Goal: Browse casually

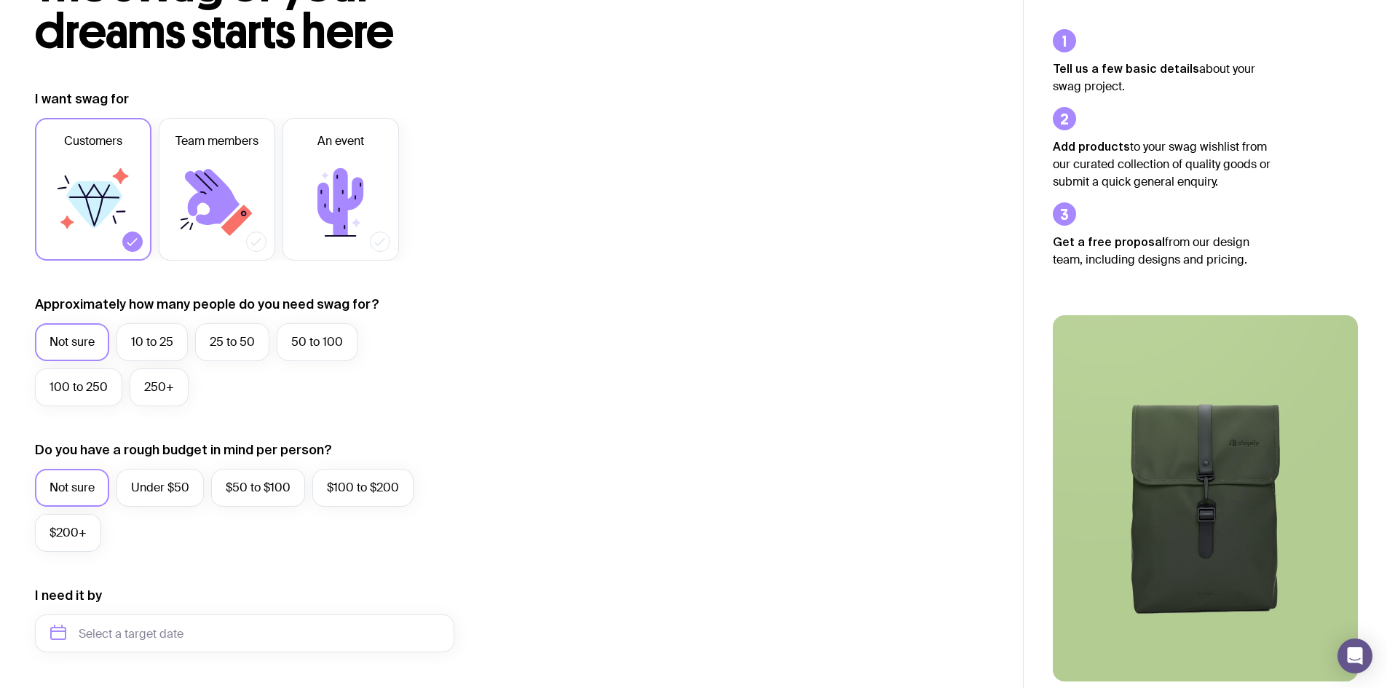
scroll to position [146, 0]
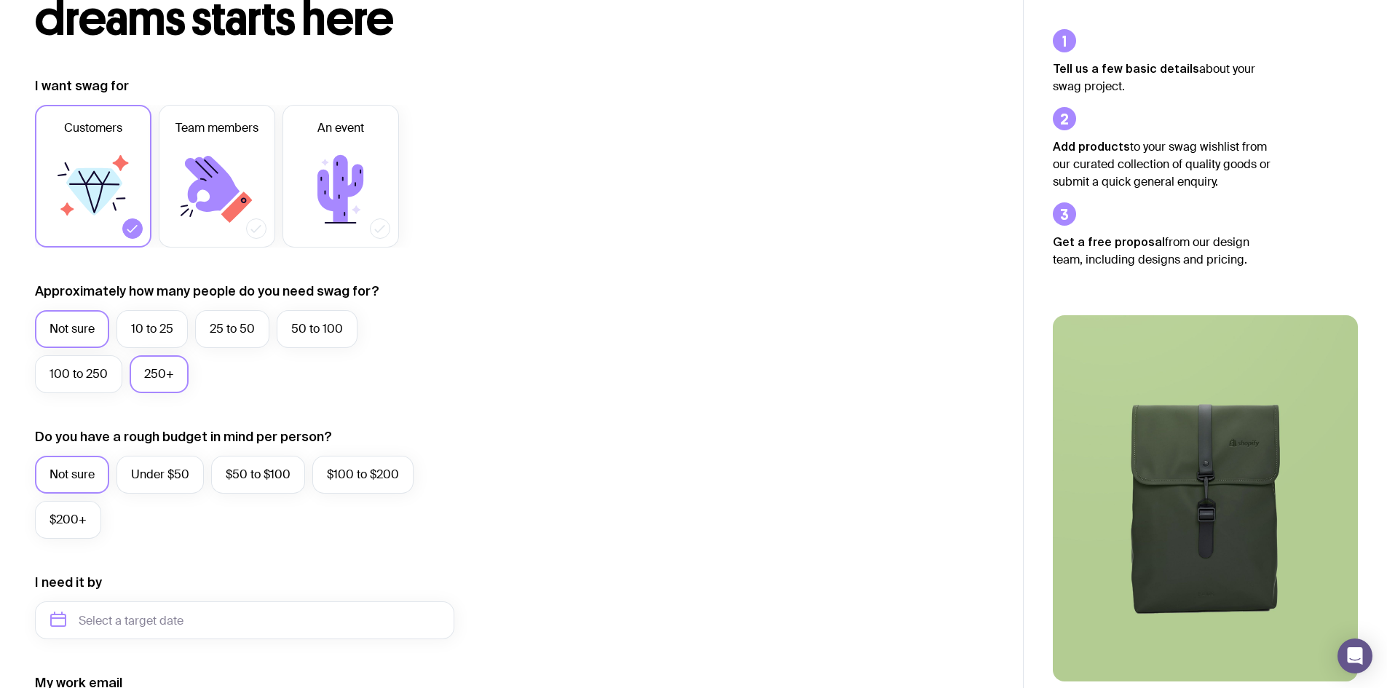
click at [167, 374] on label "250+" at bounding box center [159, 374] width 59 height 38
click at [0, 0] on input "250+" at bounding box center [0, 0] width 0 height 0
click at [392, 475] on label "$100 to $200" at bounding box center [362, 475] width 101 height 38
click at [0, 0] on input "$100 to $200" at bounding box center [0, 0] width 0 height 0
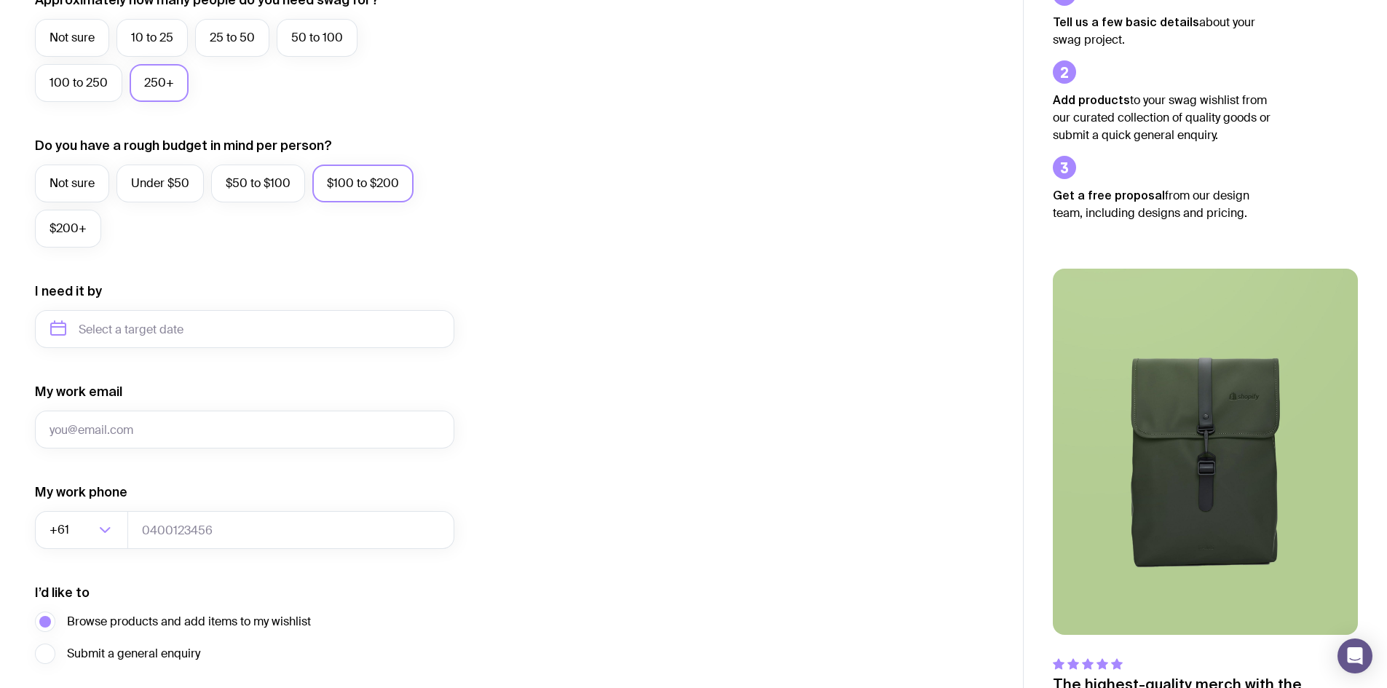
scroll to position [510, 0]
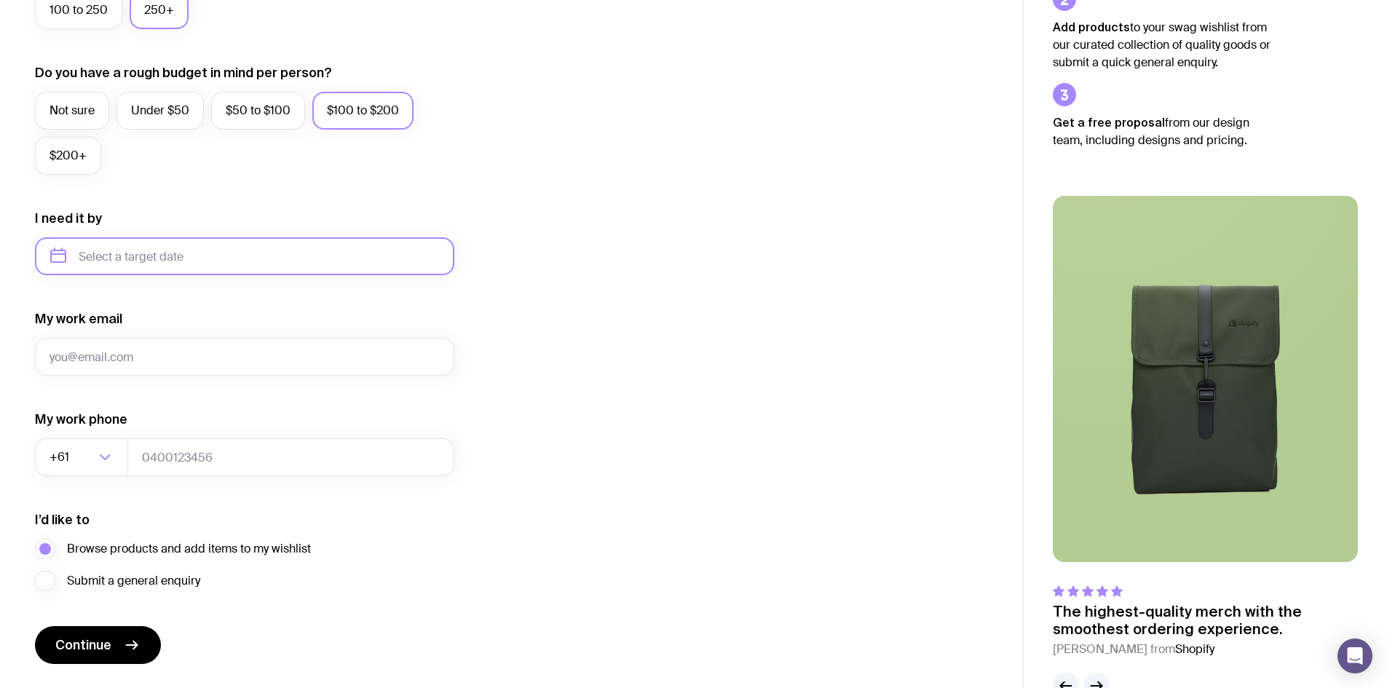
click at [157, 256] on input "text" at bounding box center [244, 256] width 419 height 38
click at [146, 435] on button "Nov" at bounding box center [127, 435] width 53 height 29
click at [319, 256] on input "[DATE]" at bounding box center [244, 256] width 419 height 38
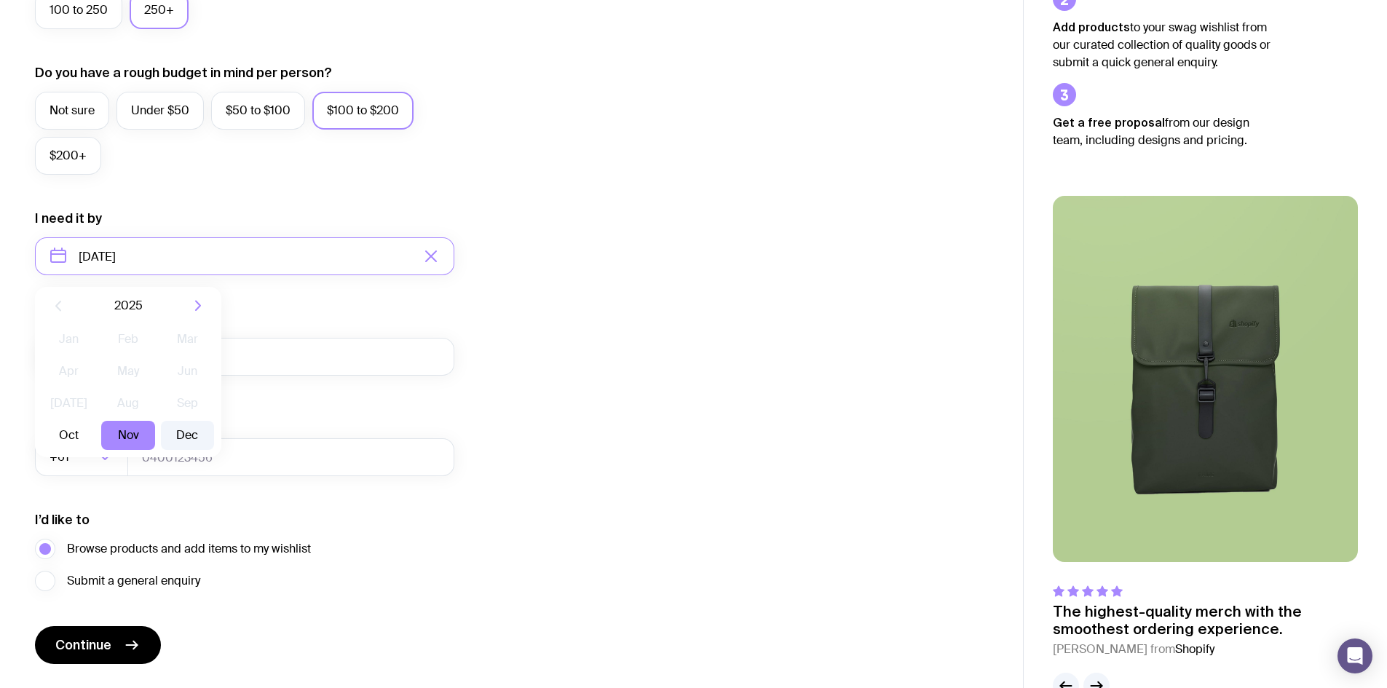
click at [197, 437] on button "Dec" at bounding box center [187, 435] width 53 height 29
type input "[DATE]"
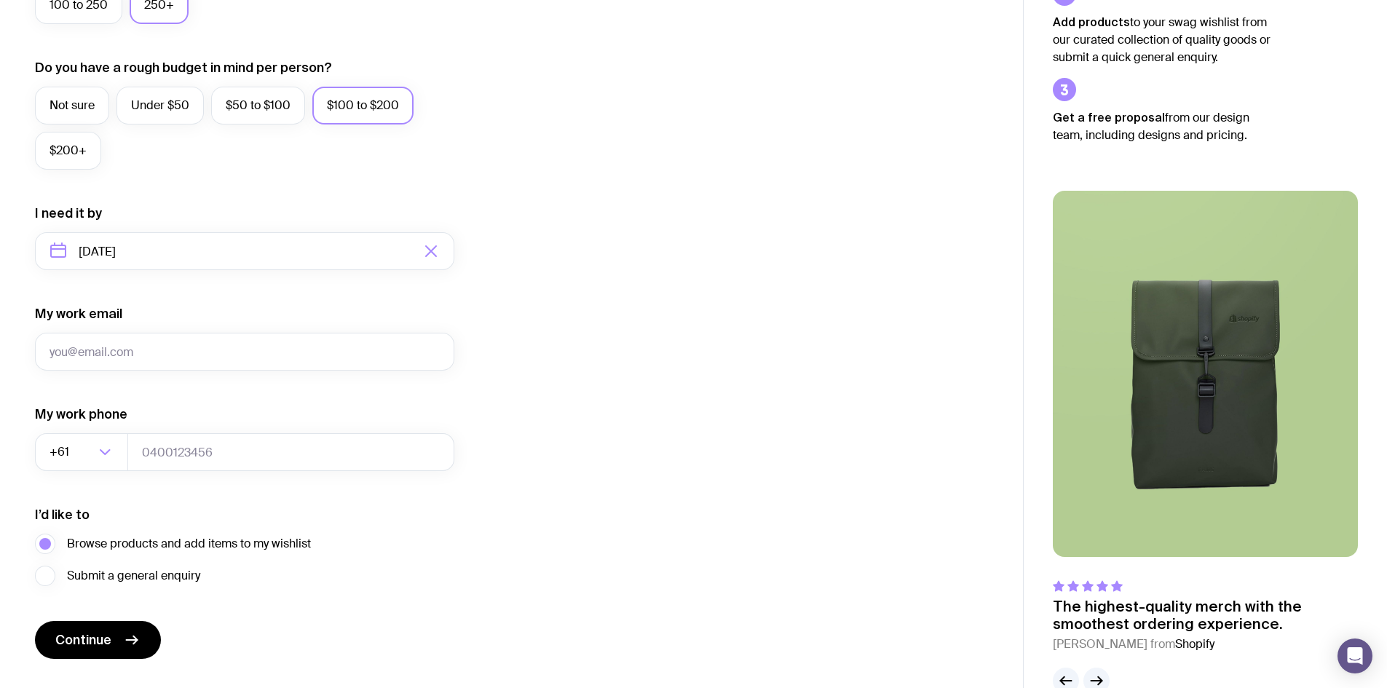
scroll to position [550, 0]
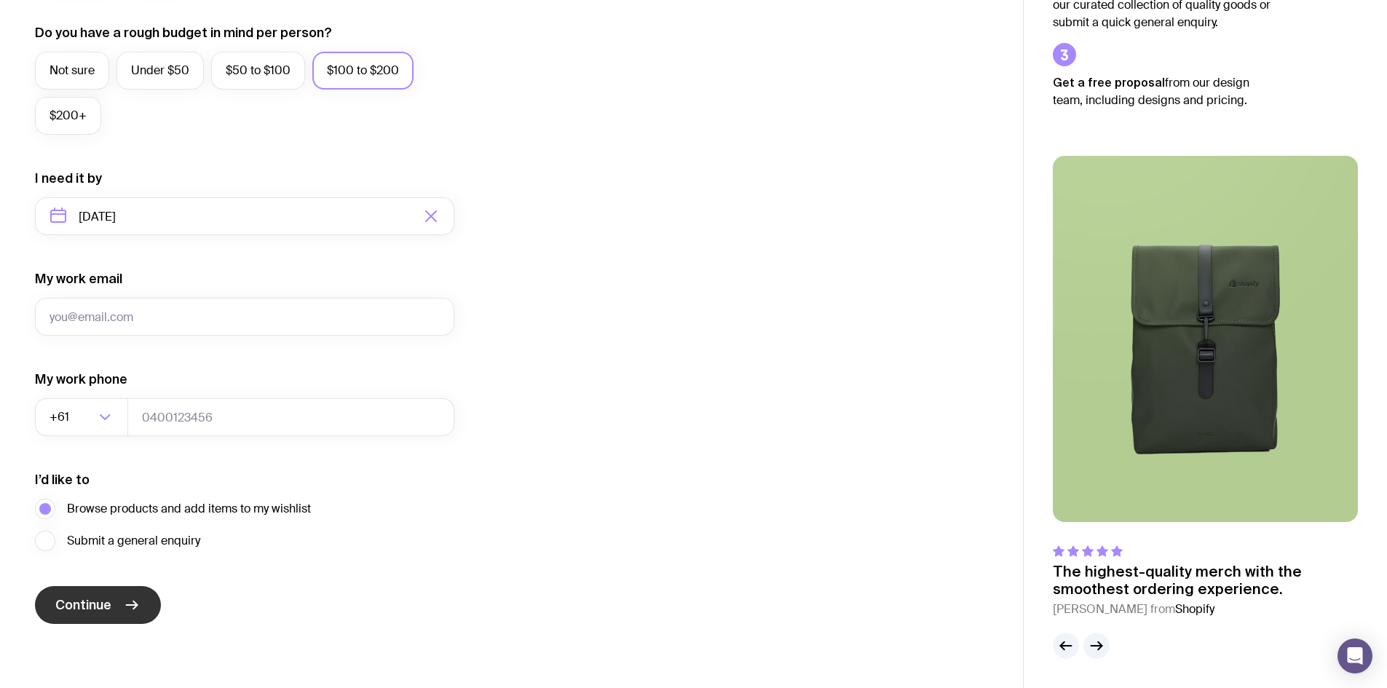
click at [98, 609] on span "Continue" at bounding box center [83, 604] width 56 height 17
click at [317, 312] on input "My work email" at bounding box center [244, 317] width 419 height 38
type input "[EMAIL_ADDRESS][DOMAIN_NAME]"
click at [1103, 649] on icon "button" at bounding box center [1096, 645] width 17 height 17
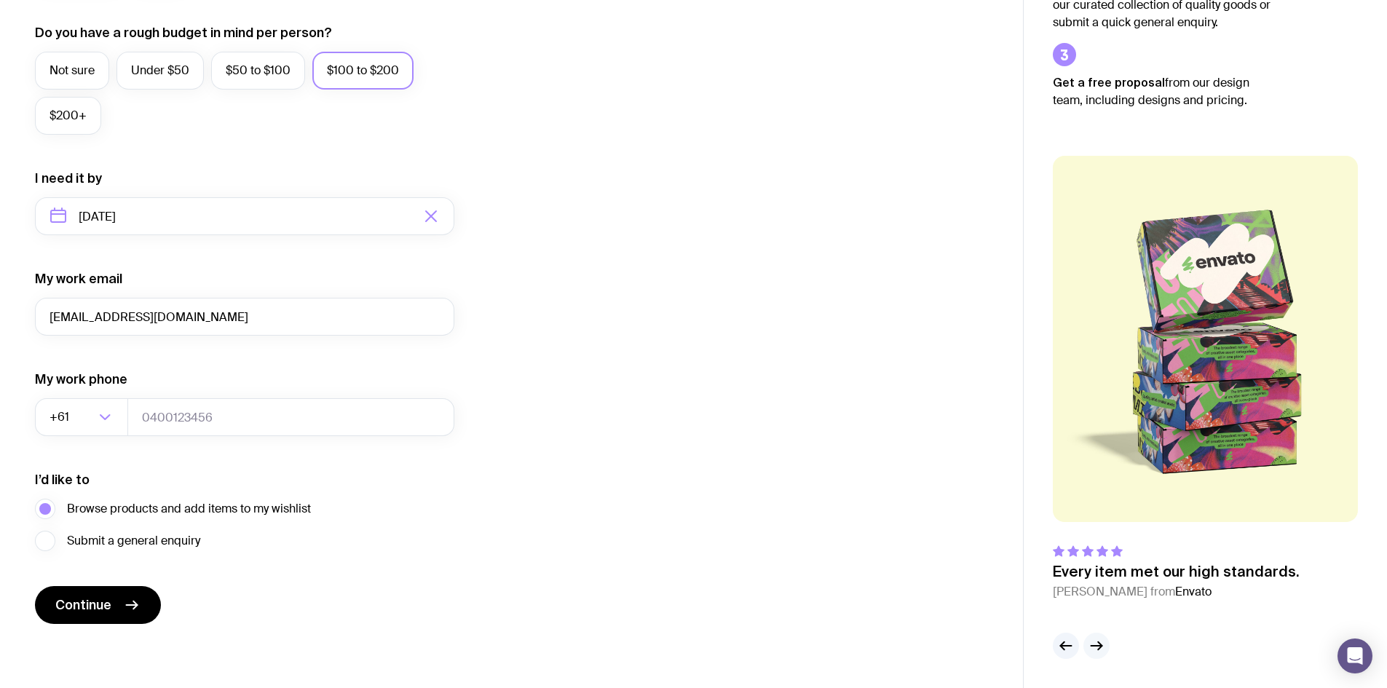
click at [1103, 649] on icon "button" at bounding box center [1096, 645] width 17 height 17
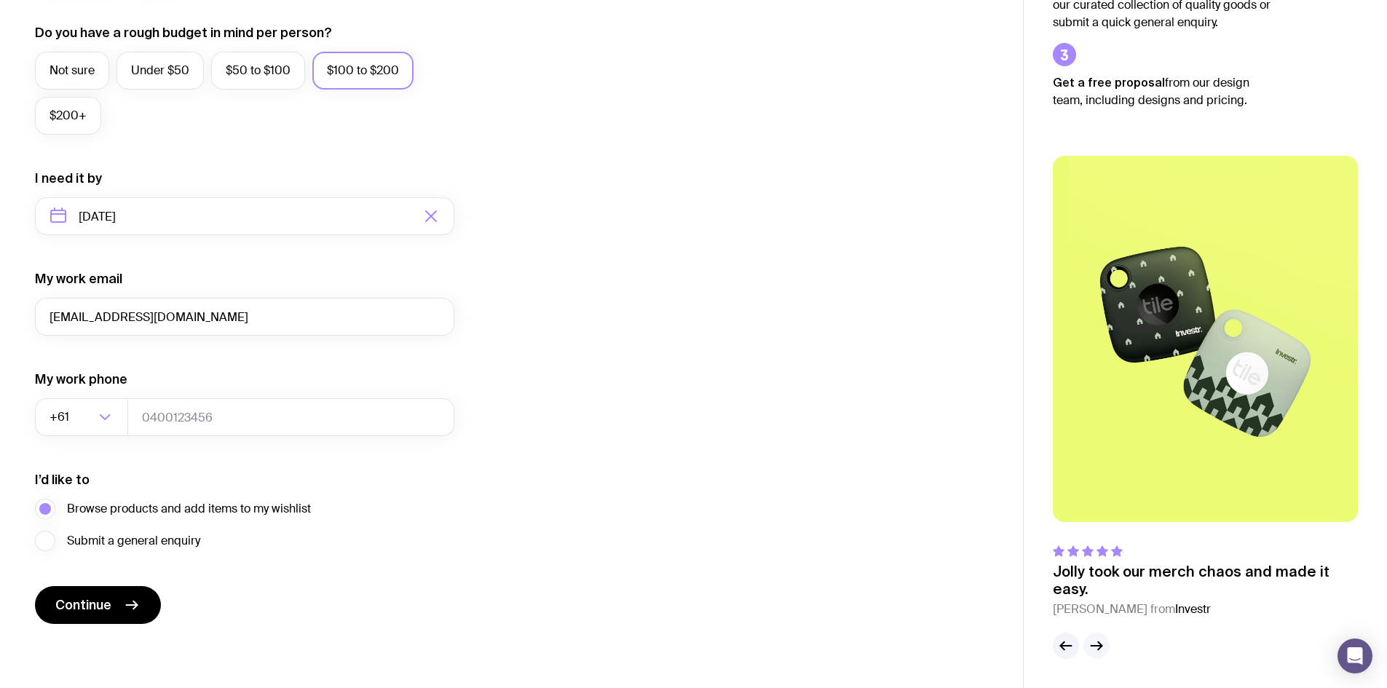
click at [1103, 649] on icon "button" at bounding box center [1096, 645] width 17 height 17
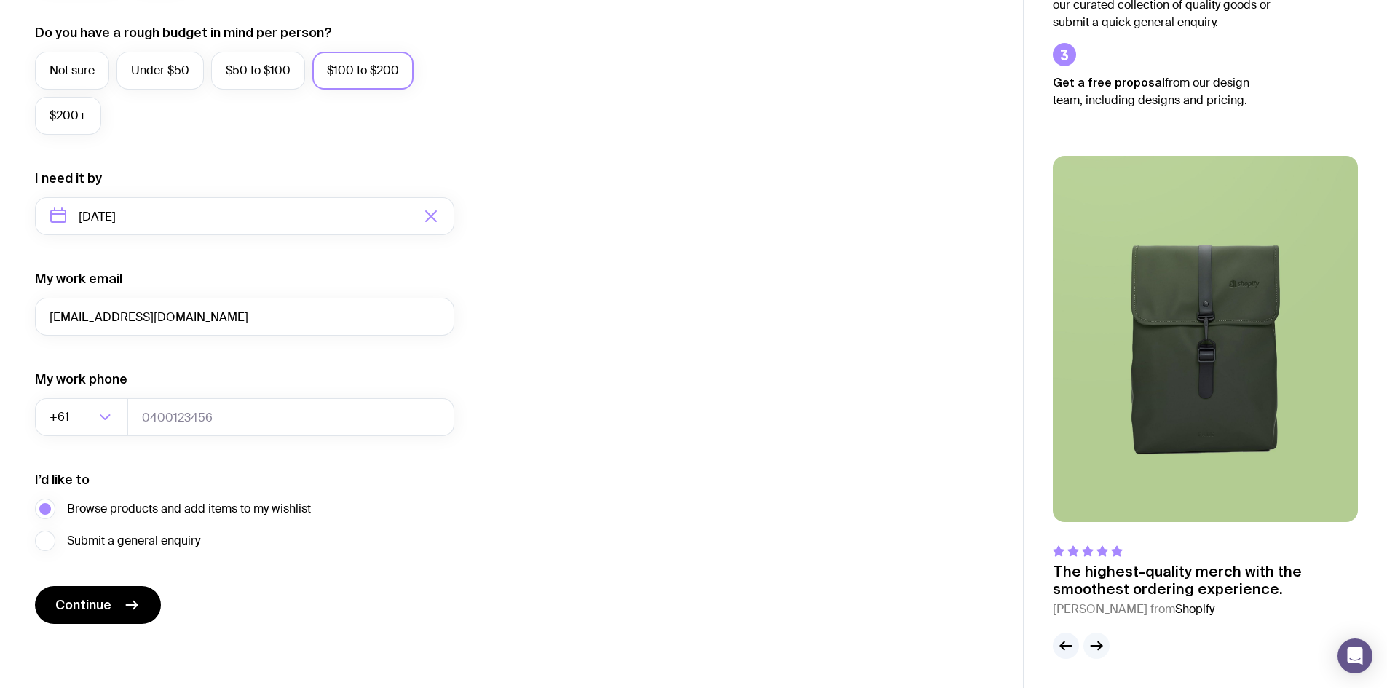
click at [1103, 649] on icon "button" at bounding box center [1096, 645] width 17 height 17
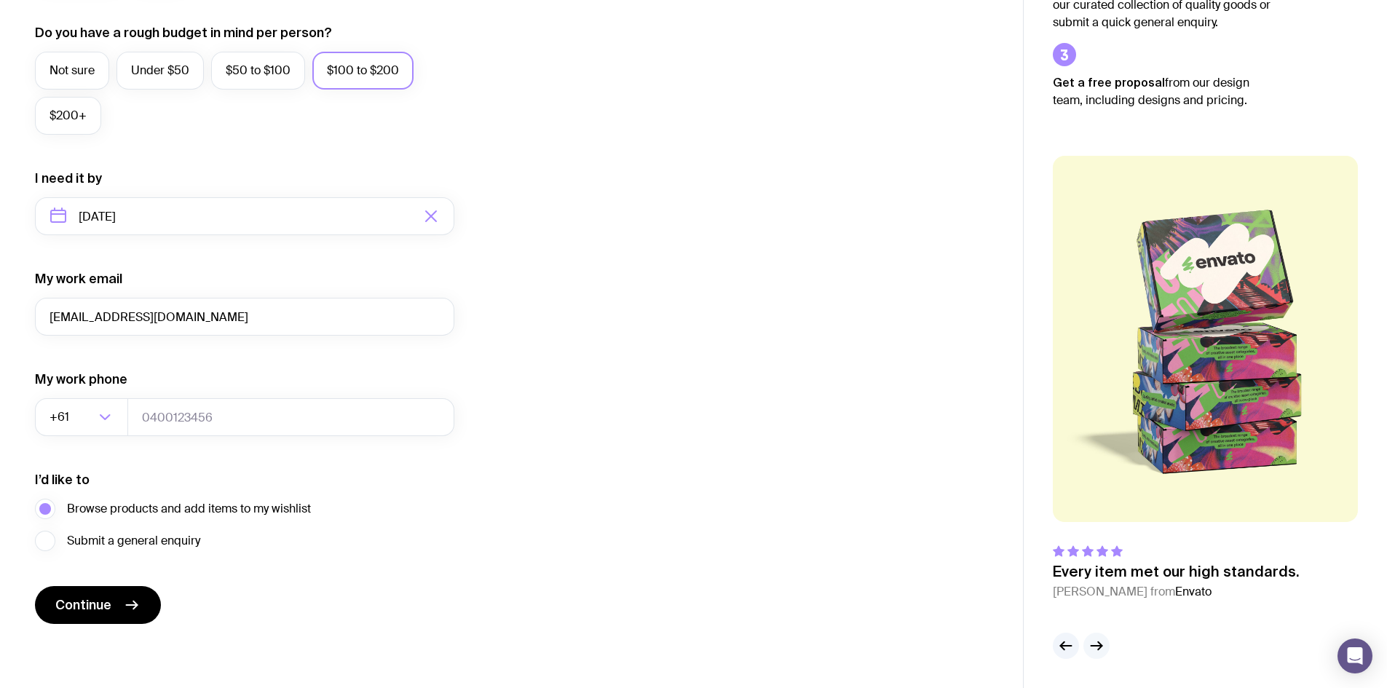
click at [1103, 649] on icon "button" at bounding box center [1096, 645] width 17 height 17
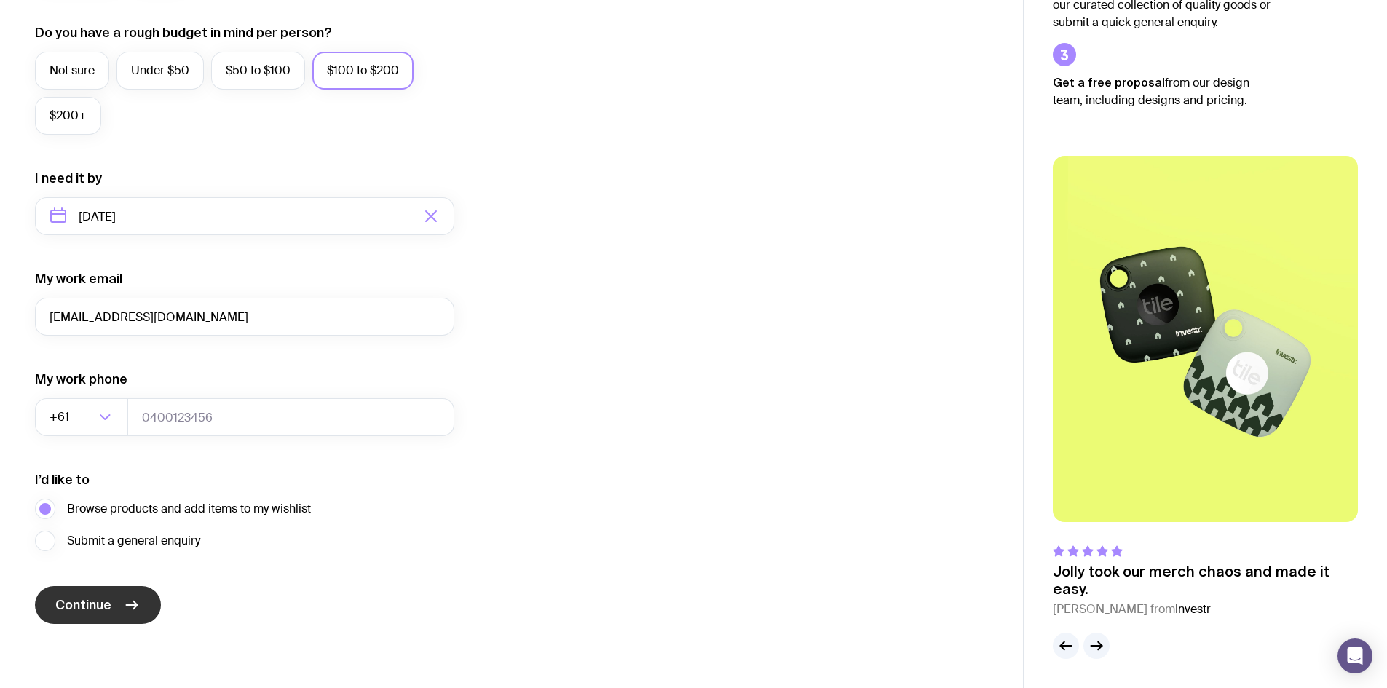
click at [99, 604] on span "Continue" at bounding box center [83, 604] width 56 height 17
click at [92, 597] on span "Continue" at bounding box center [83, 604] width 56 height 17
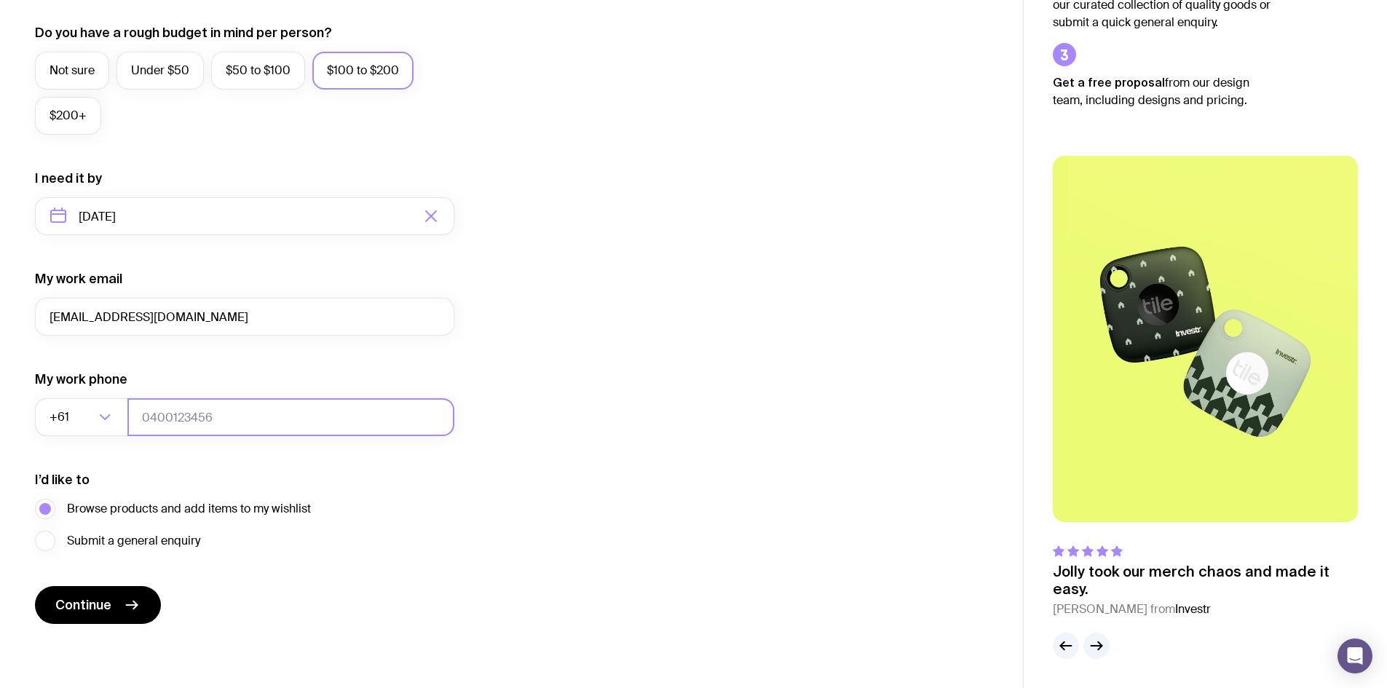
click at [205, 424] on input "tel" at bounding box center [290, 417] width 327 height 38
type input "0"
type input "94026545"
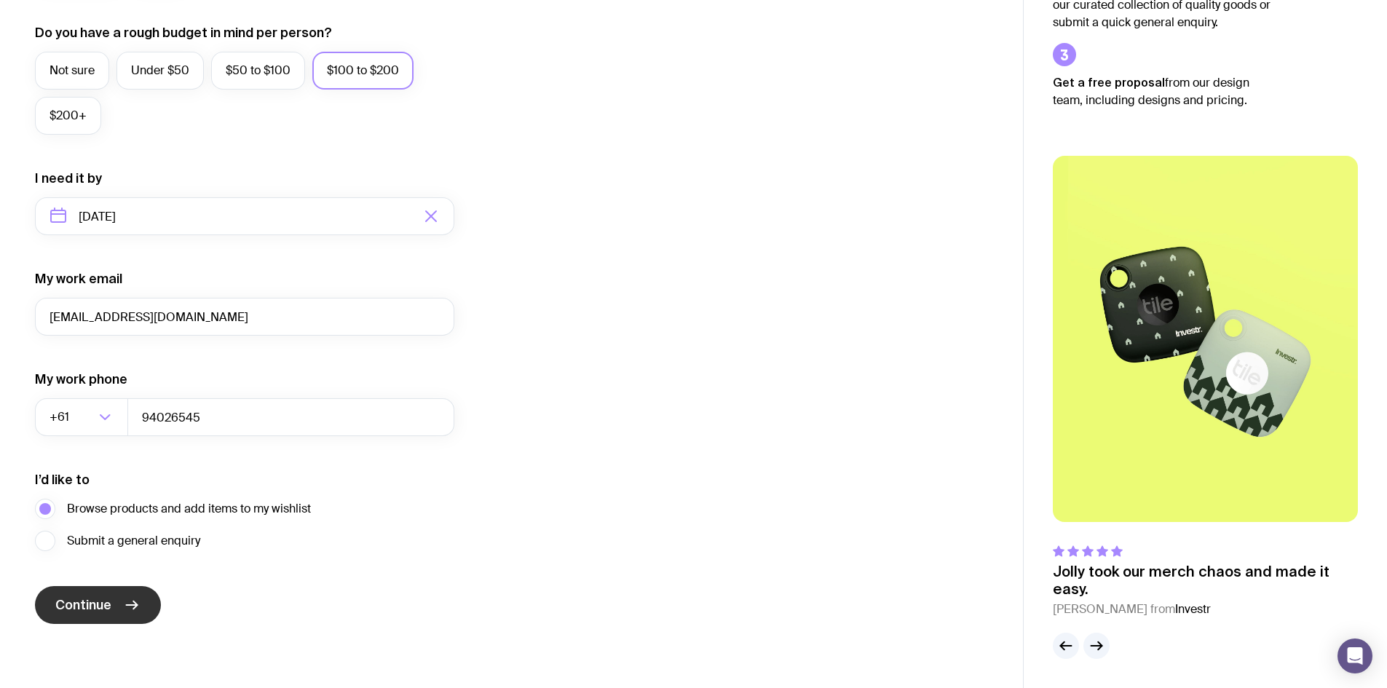
click at [96, 602] on span "Continue" at bounding box center [83, 604] width 56 height 17
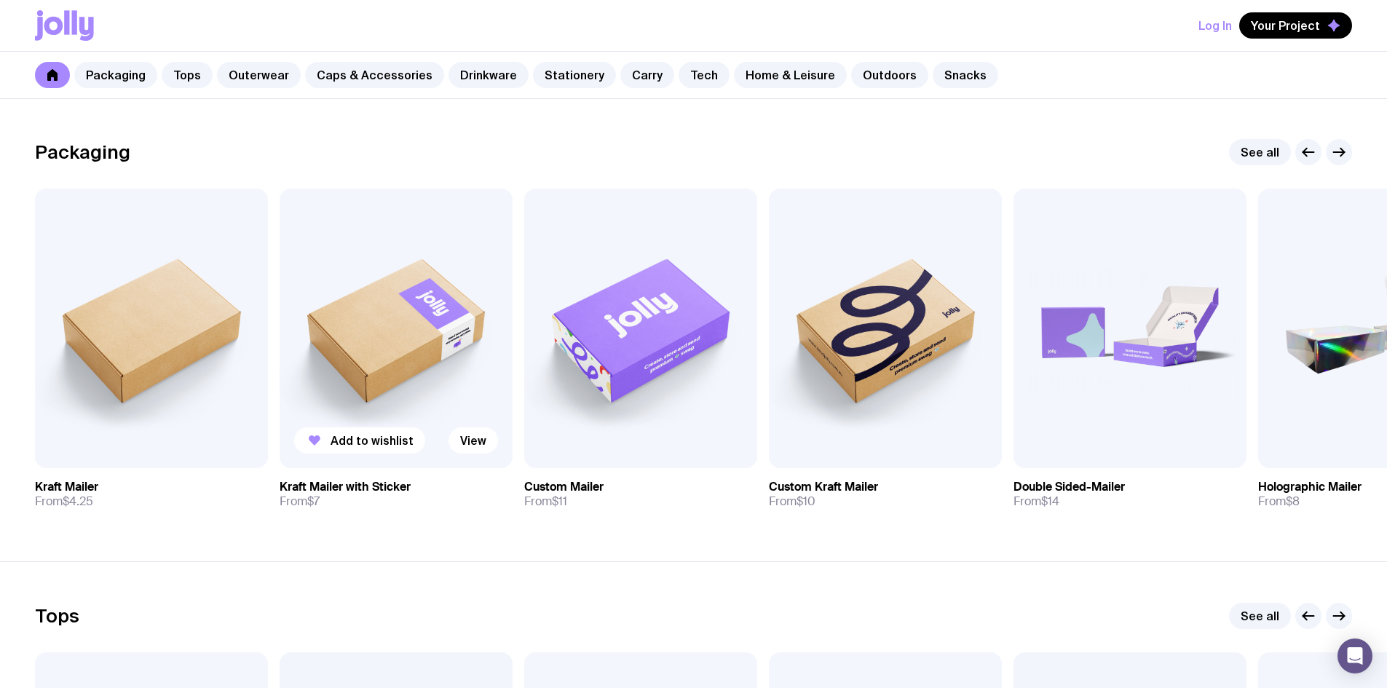
scroll to position [218, 0]
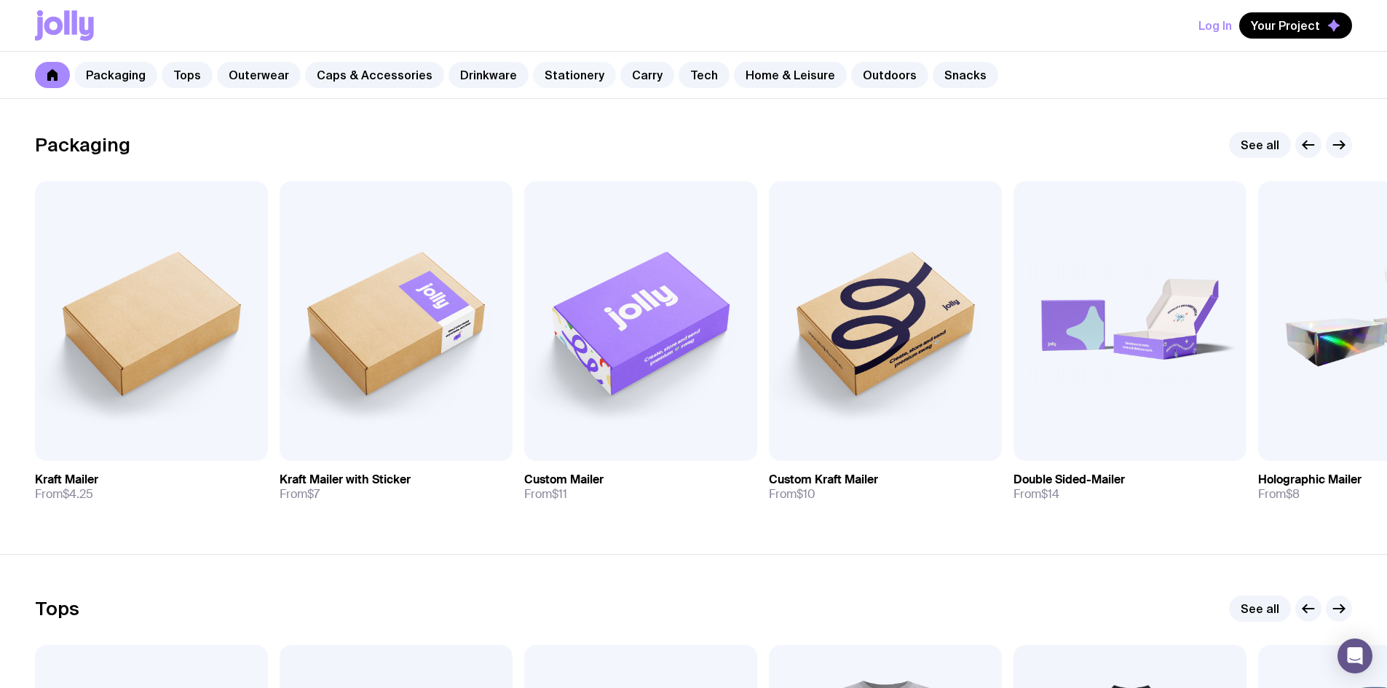
click at [550, 63] on link "Stationery" at bounding box center [574, 75] width 83 height 26
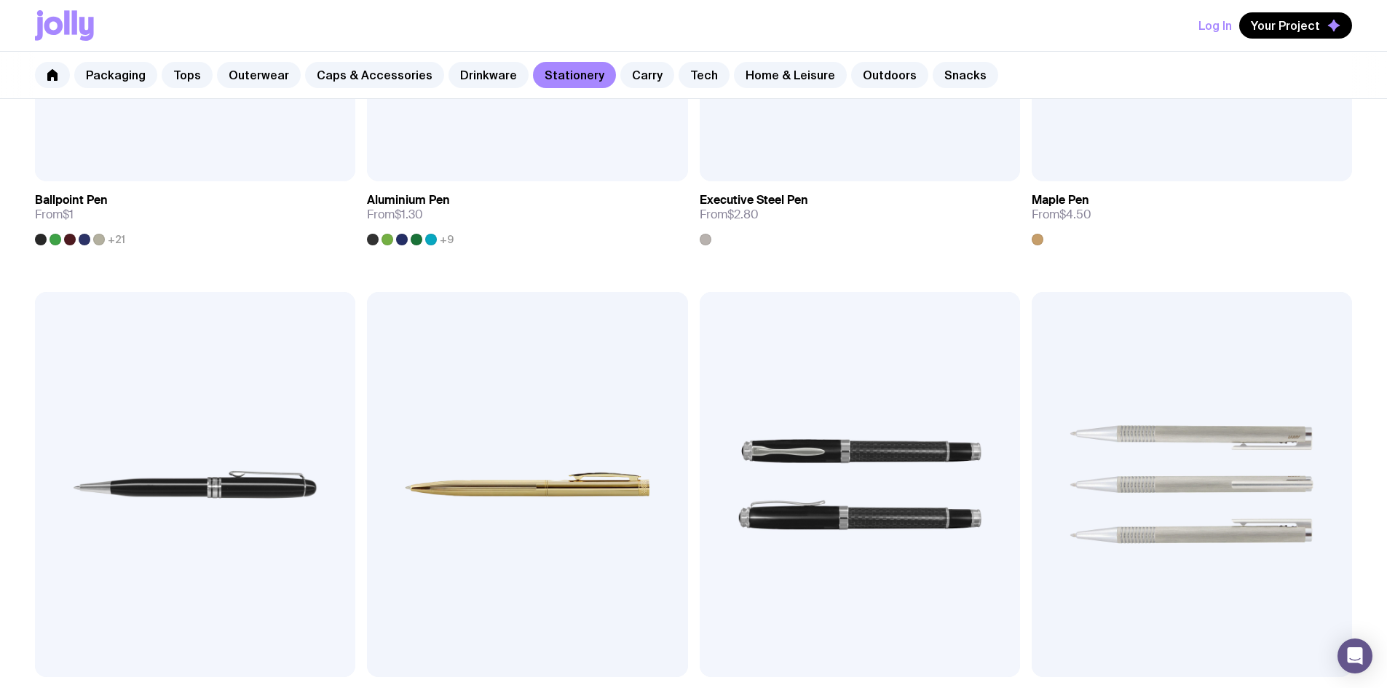
scroll to position [946, 0]
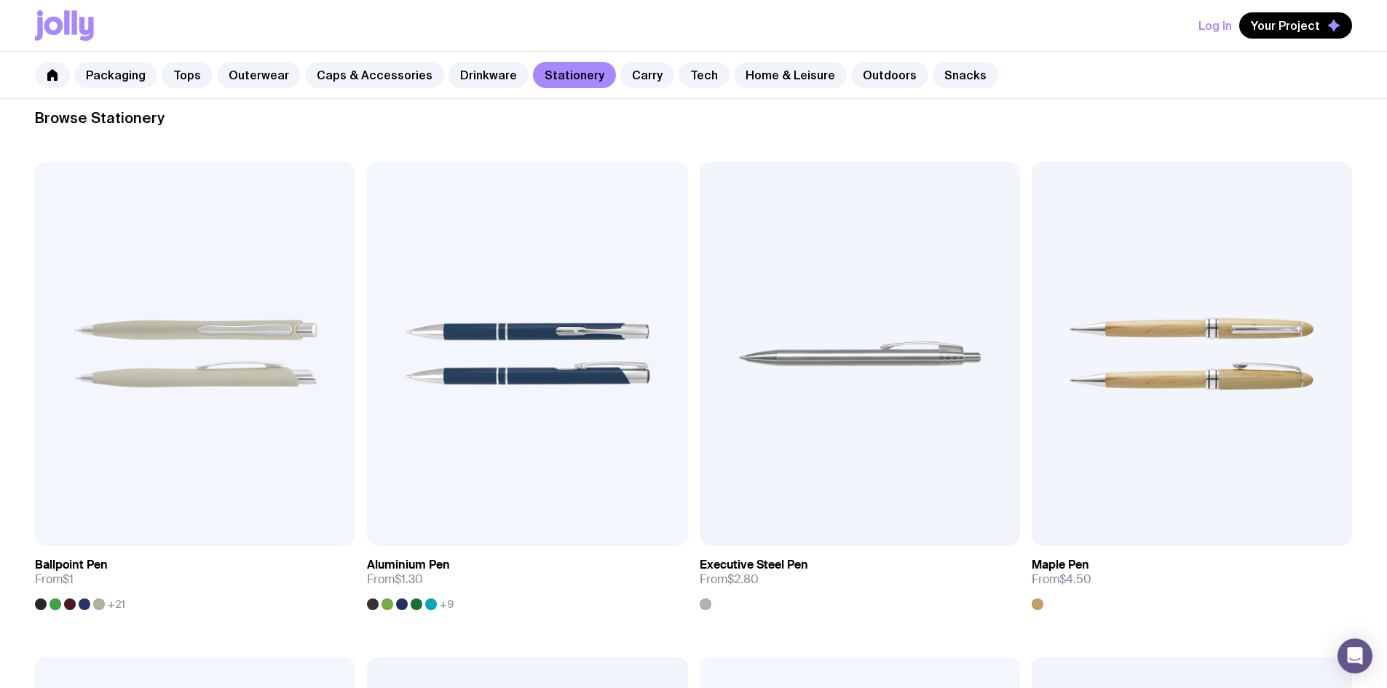
scroll to position [218, 0]
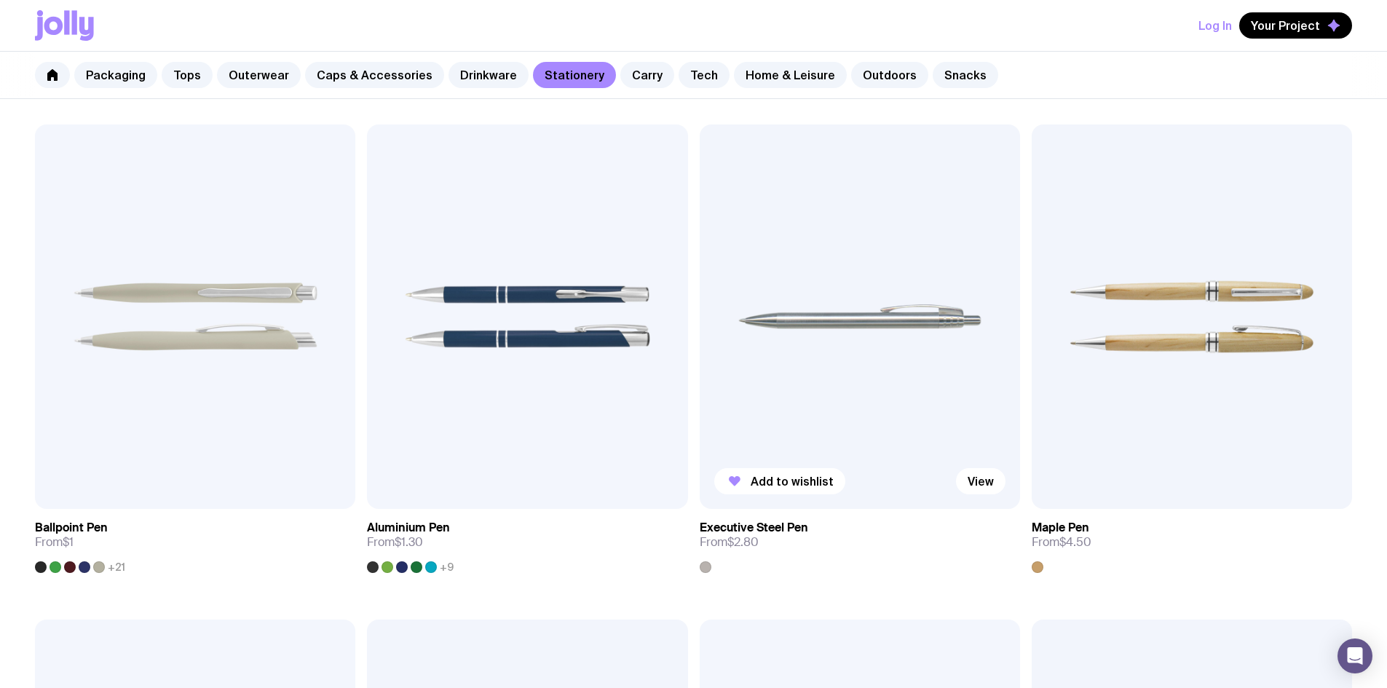
scroll to position [291, 0]
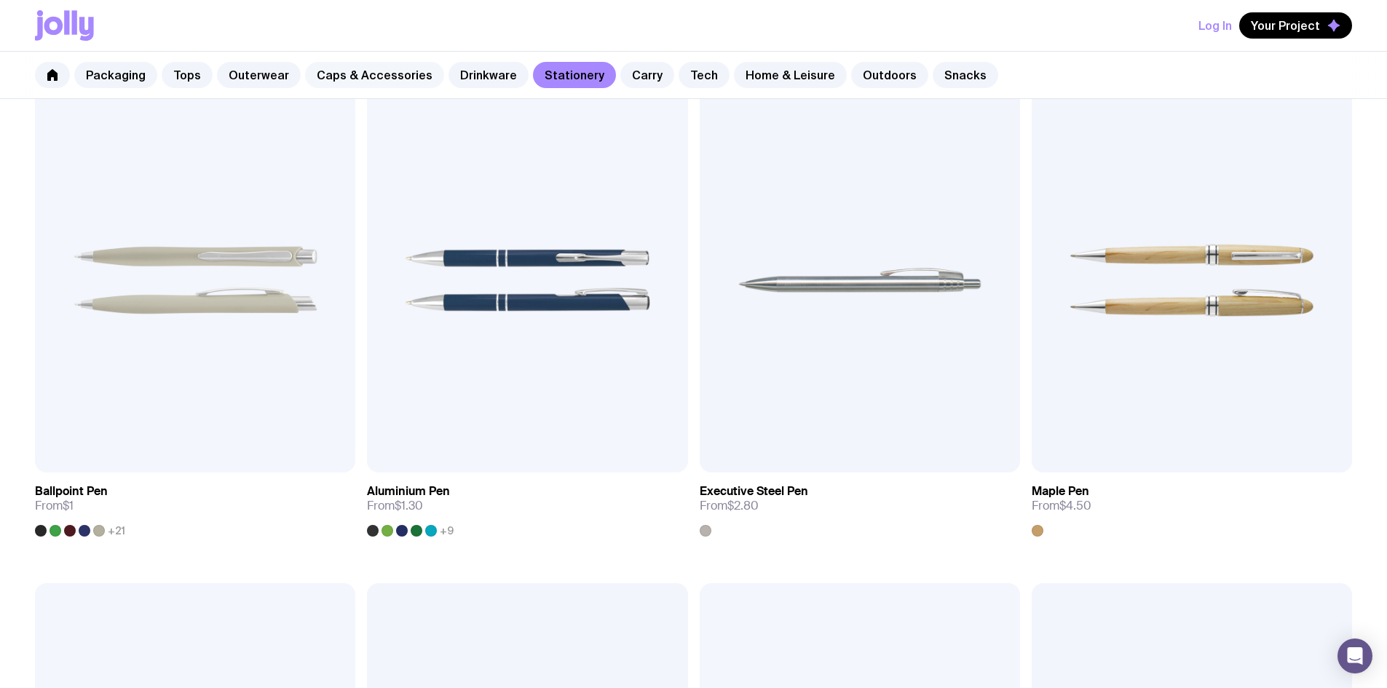
click at [350, 68] on link "Caps & Accessories" at bounding box center [374, 75] width 139 height 26
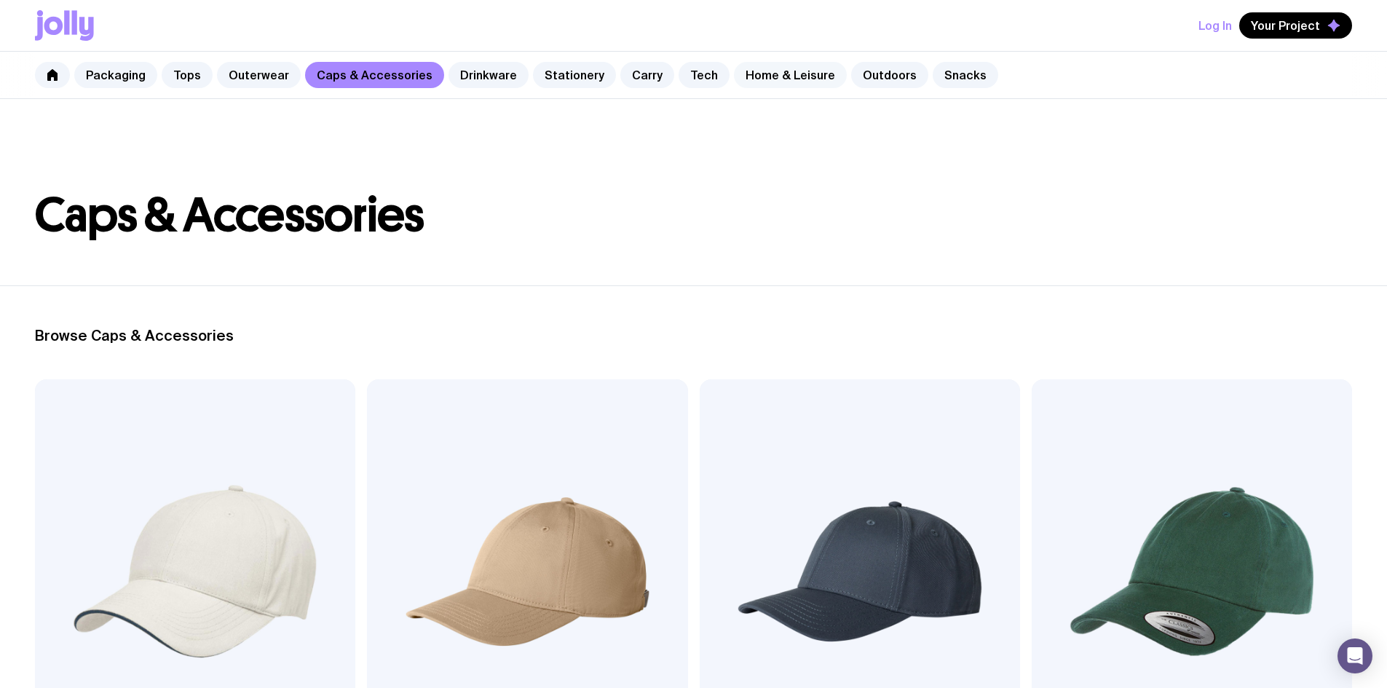
click at [790, 79] on link "Home & Leisure" at bounding box center [790, 75] width 113 height 26
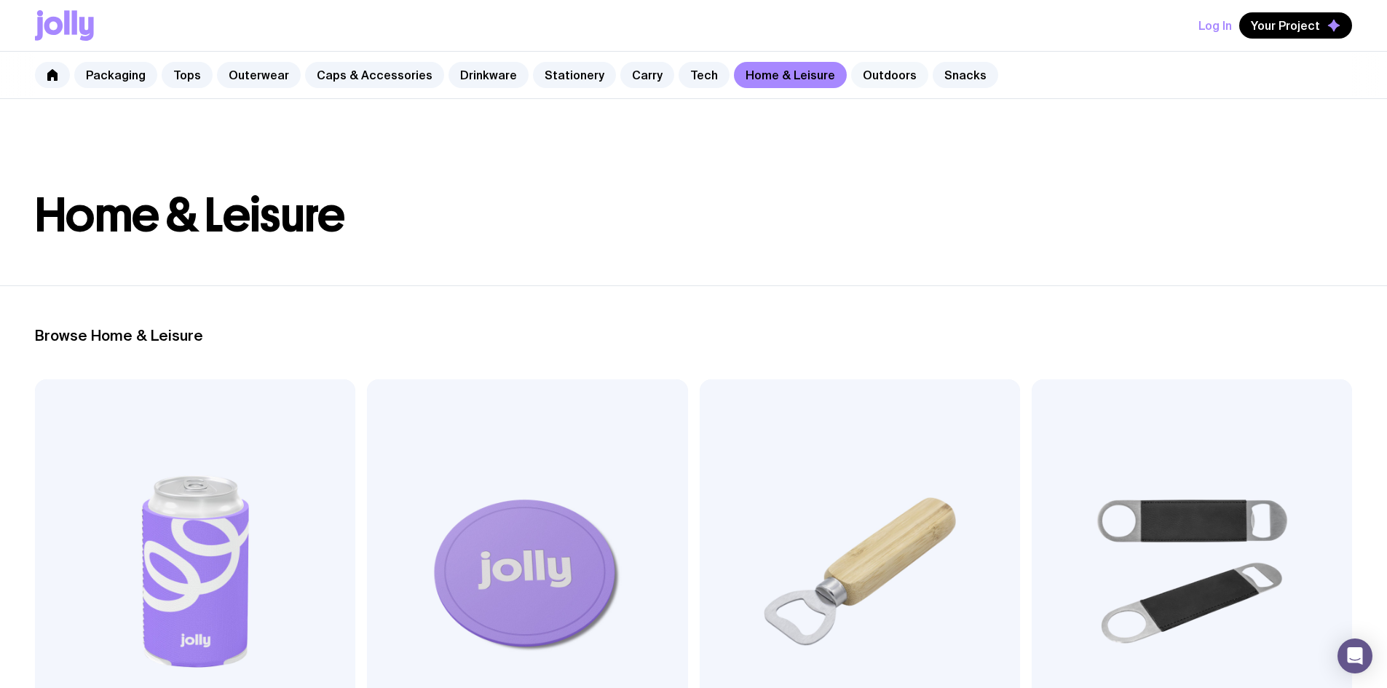
click at [856, 75] on link "Outdoors" at bounding box center [889, 75] width 77 height 26
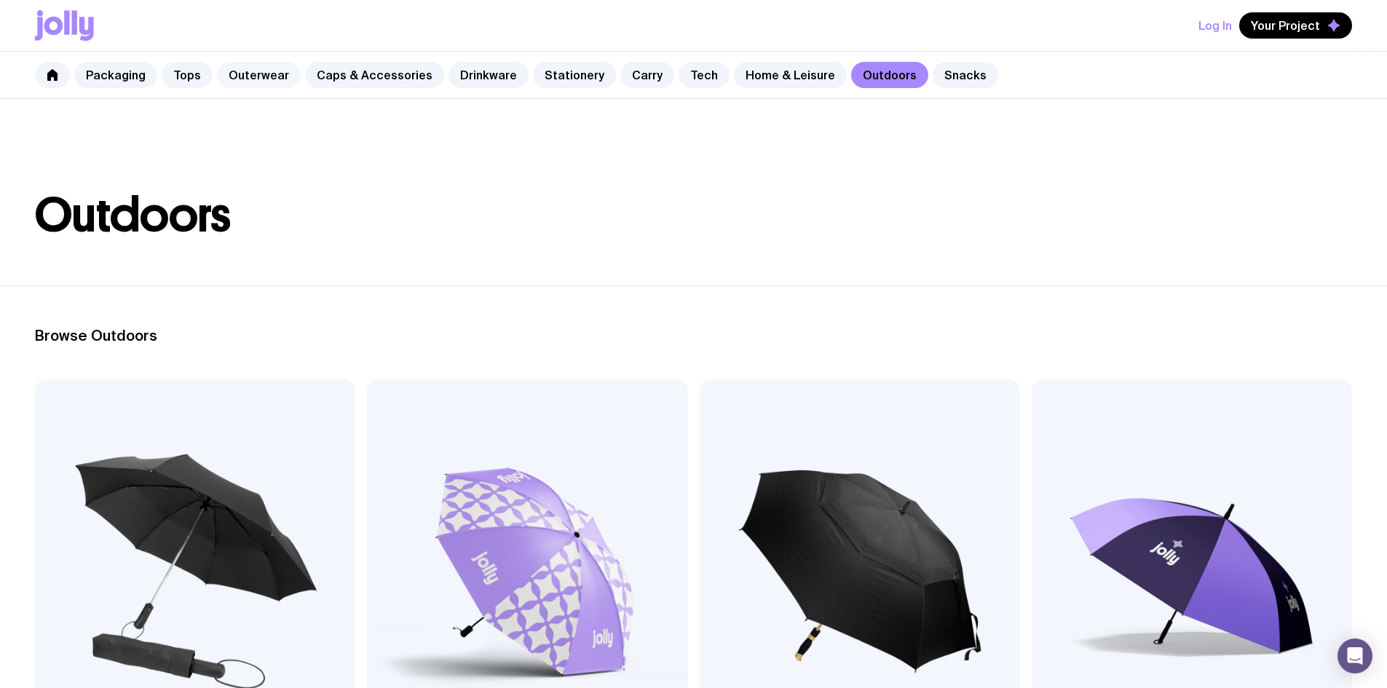
click at [245, 70] on link "Outerwear" at bounding box center [259, 75] width 84 height 26
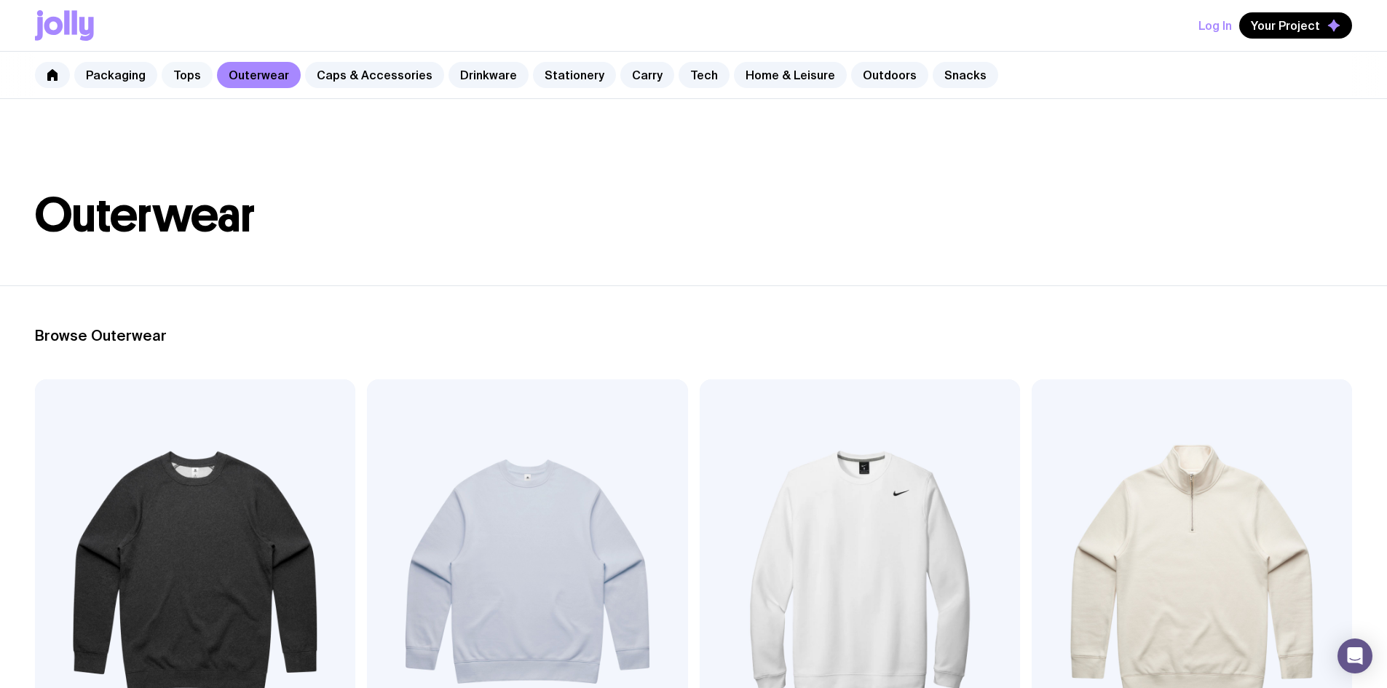
click at [191, 84] on link "Tops" at bounding box center [187, 75] width 51 height 26
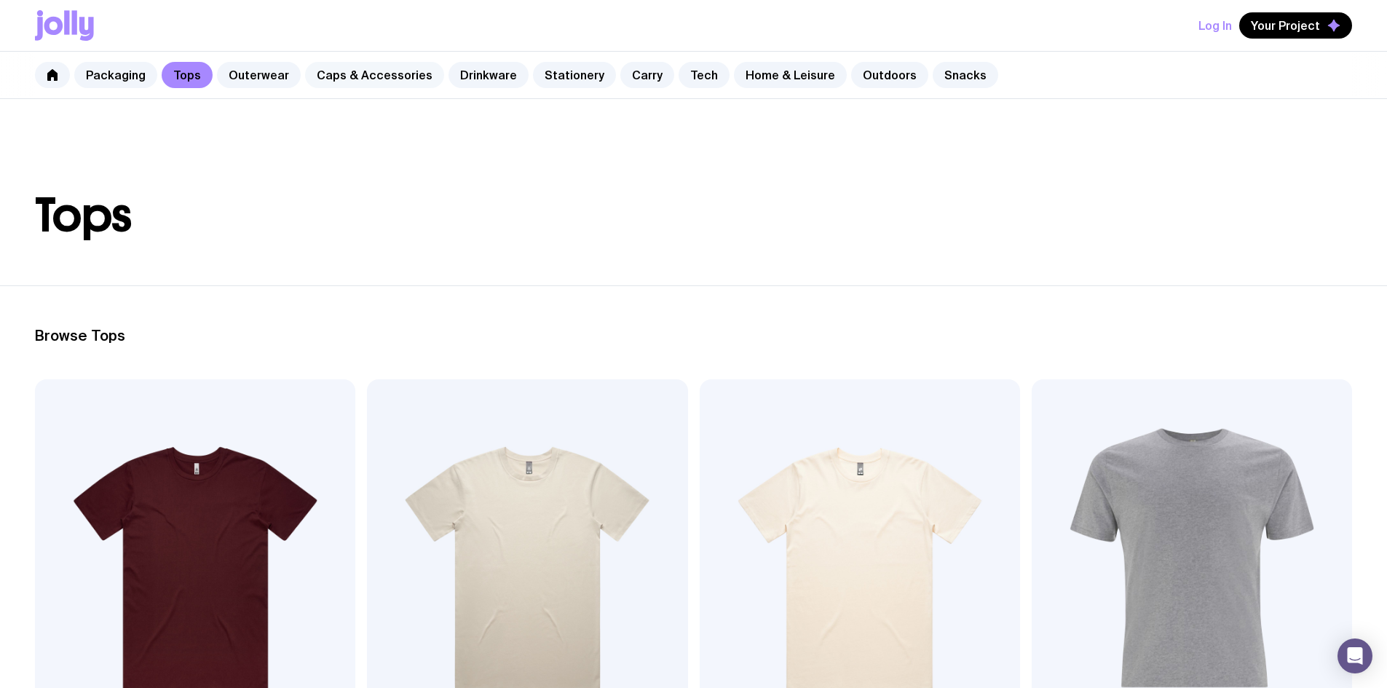
click at [317, 75] on link "Caps & Accessories" at bounding box center [374, 75] width 139 height 26
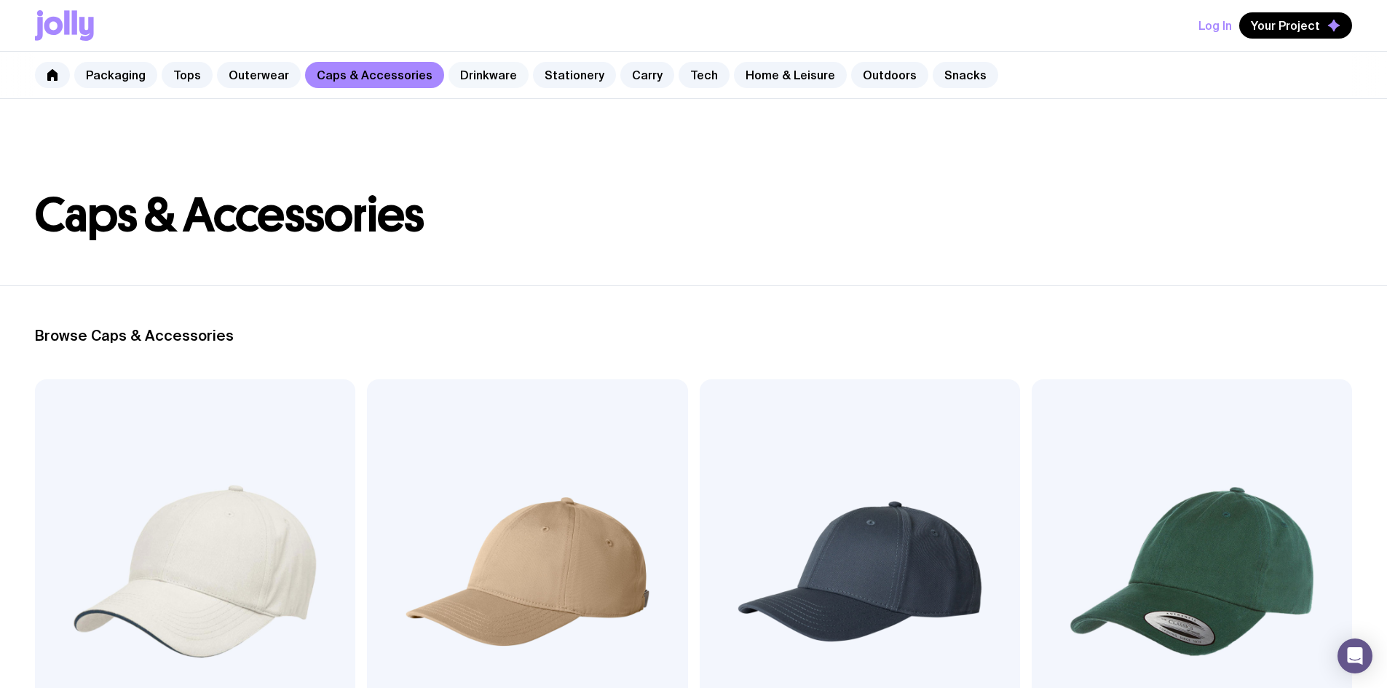
click at [475, 81] on link "Drinkware" at bounding box center [488, 75] width 80 height 26
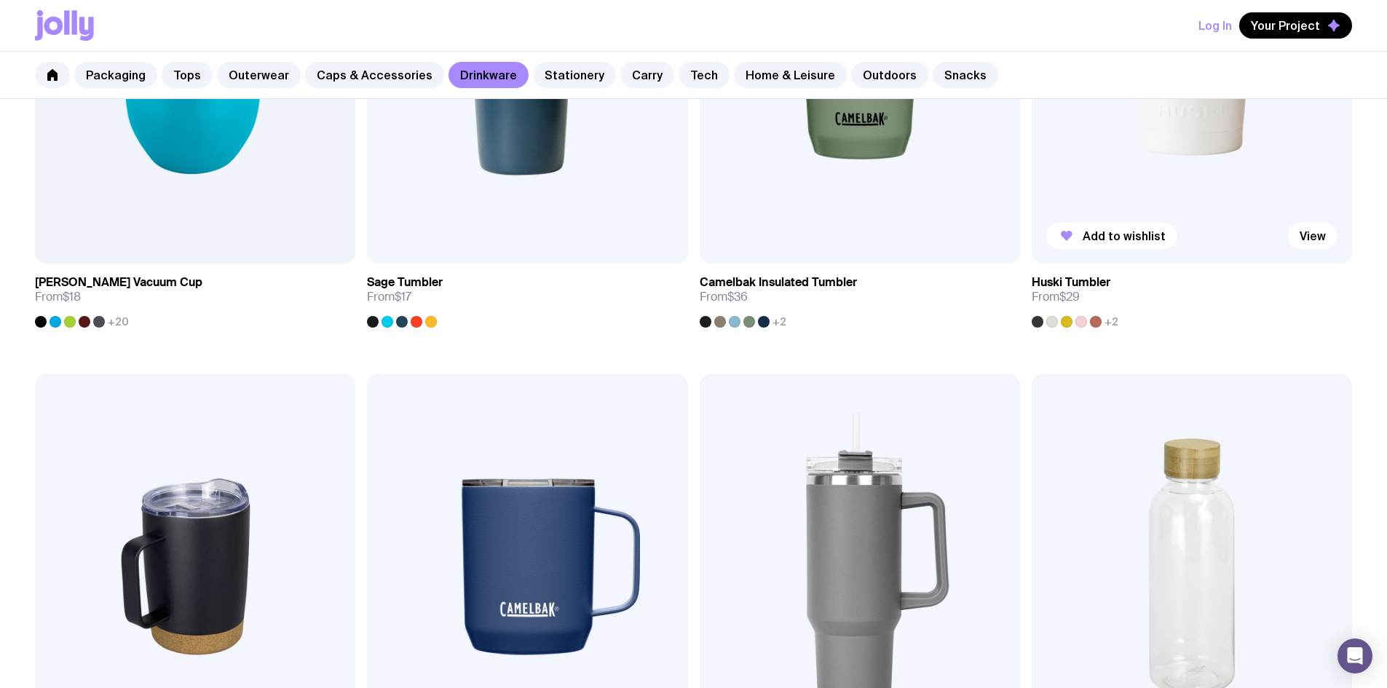
scroll to position [1238, 0]
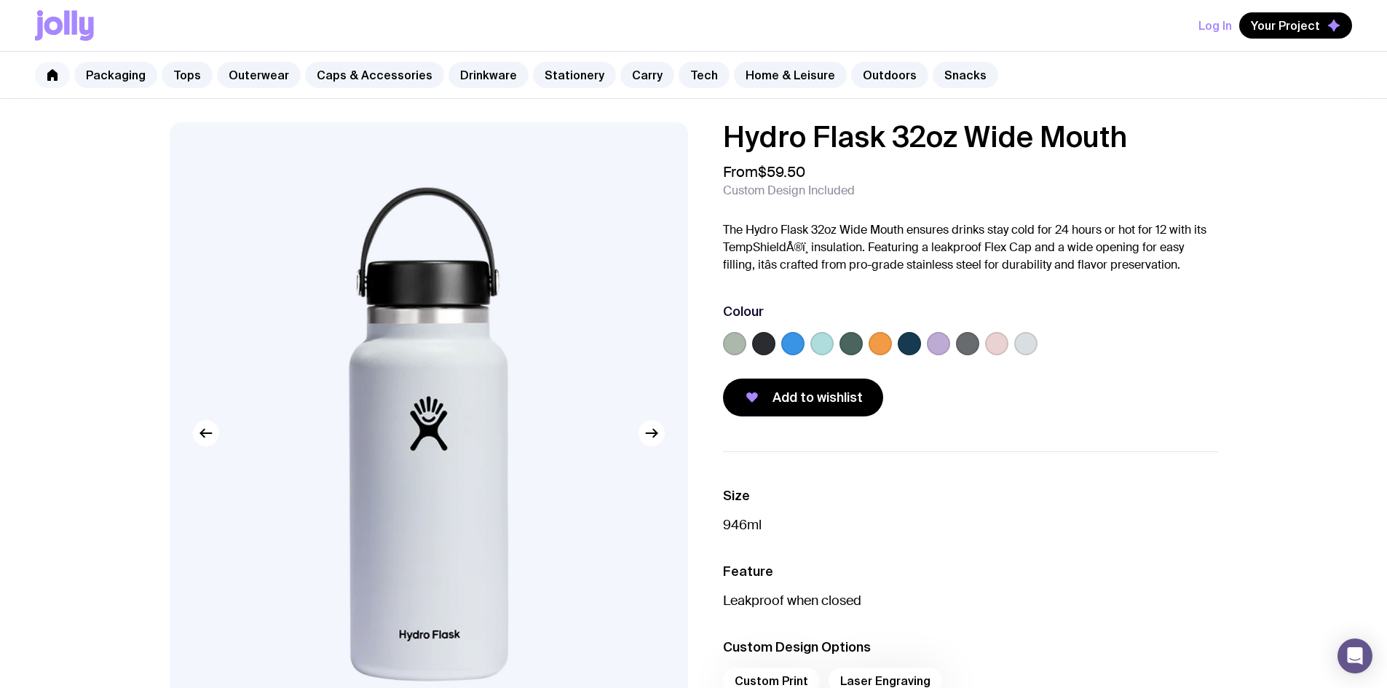
click at [39, 75] on link at bounding box center [52, 75] width 35 height 26
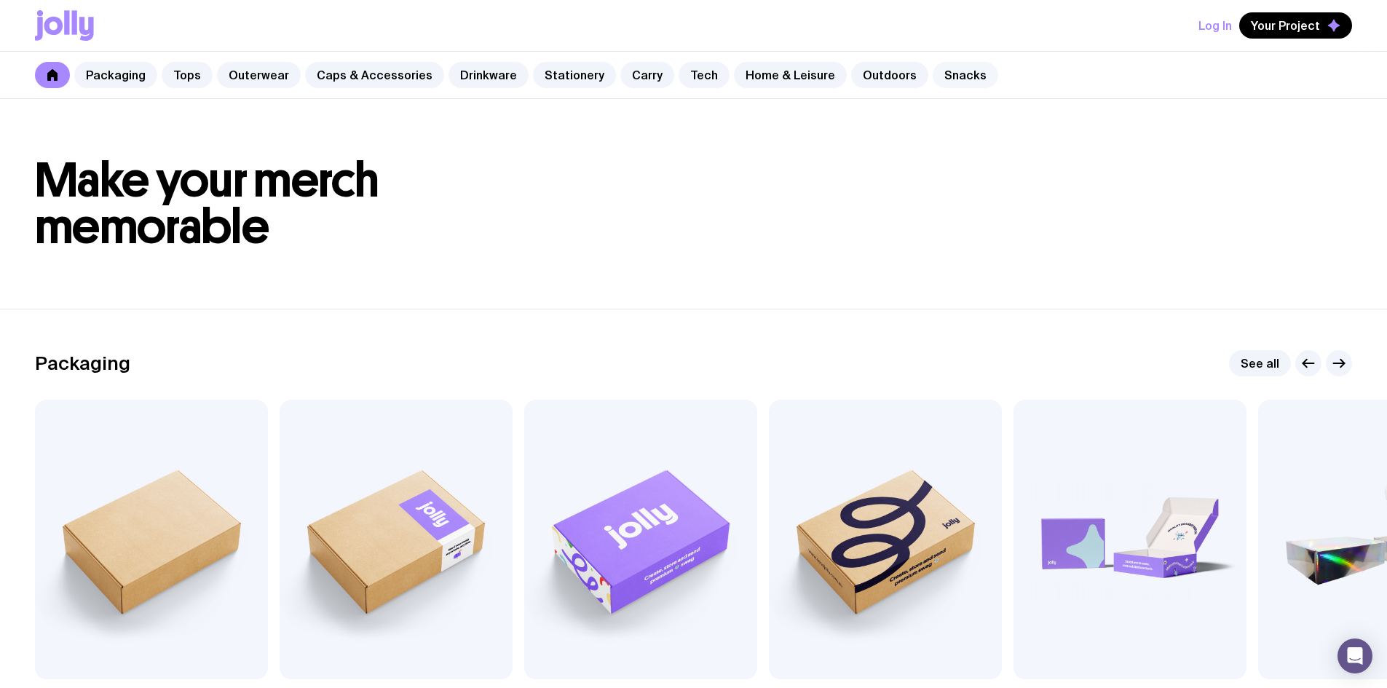
click at [951, 76] on link "Snacks" at bounding box center [966, 75] width 66 height 26
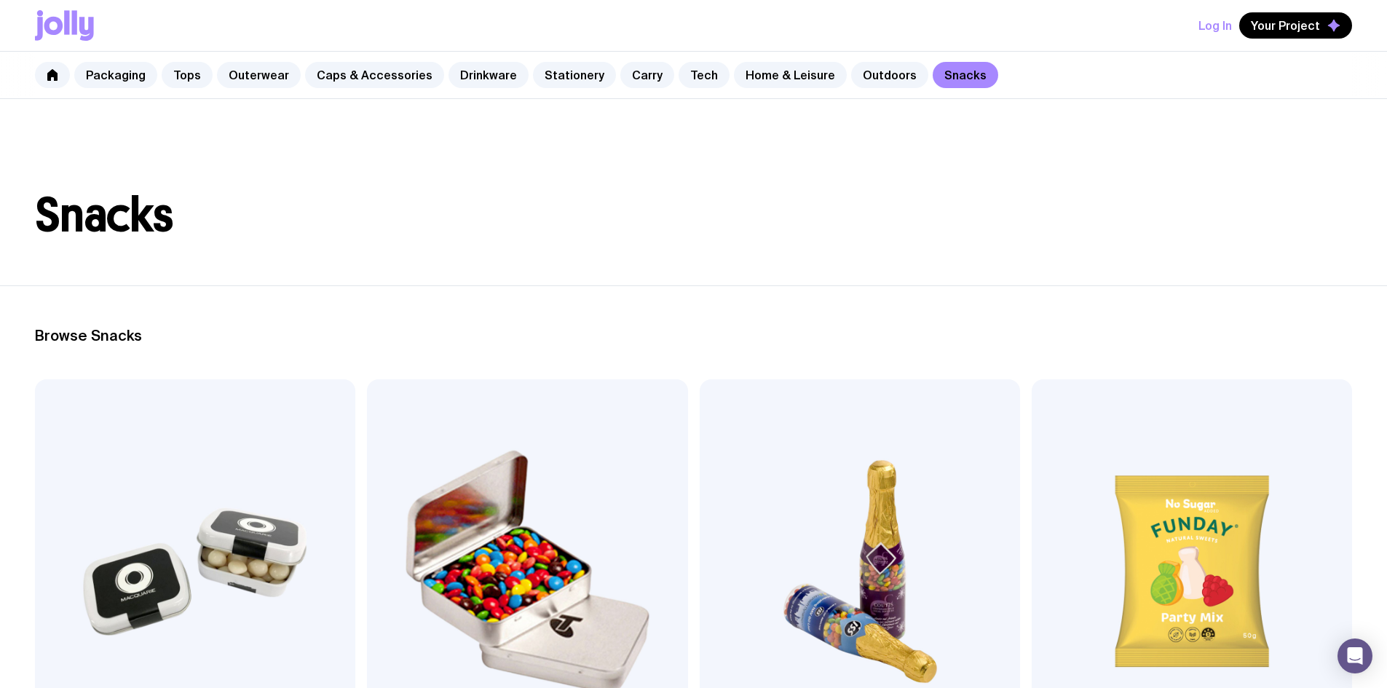
click at [132, 488] on img at bounding box center [195, 571] width 320 height 384
click at [625, 75] on link "Carry" at bounding box center [647, 75] width 54 height 26
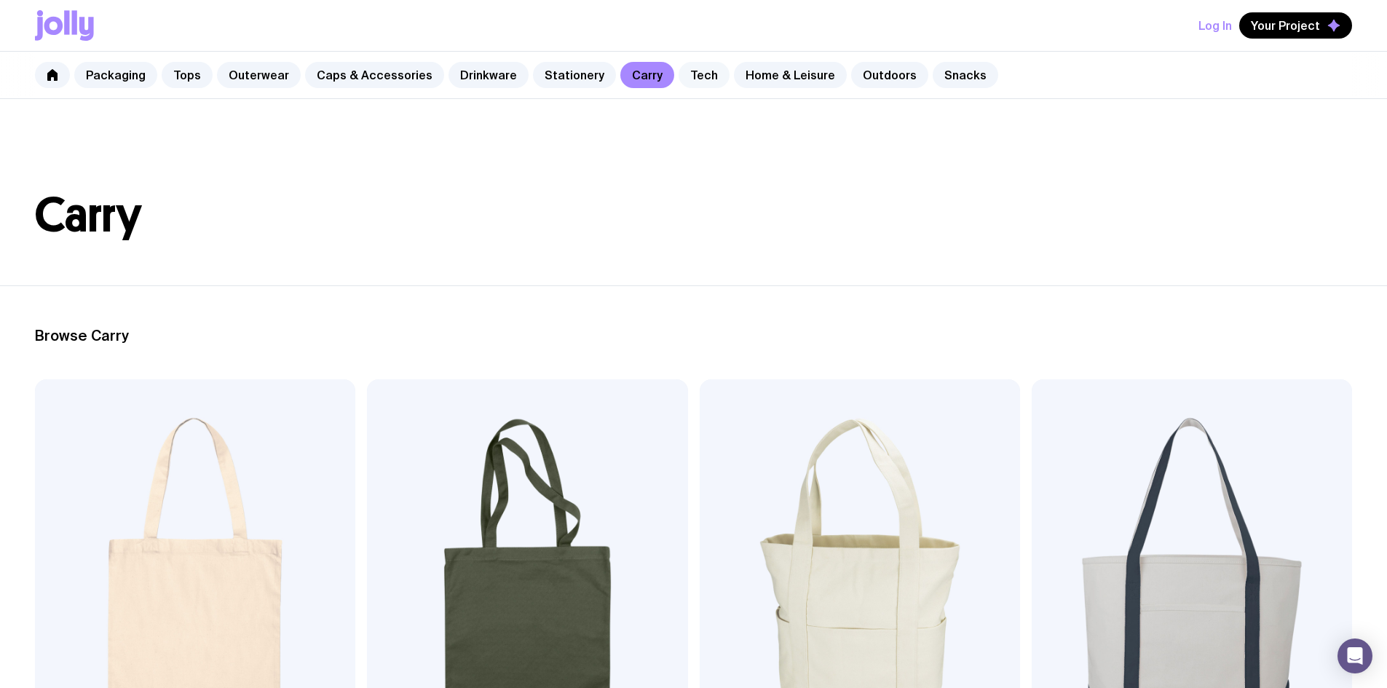
click at [681, 80] on link "Tech" at bounding box center [704, 75] width 51 height 26
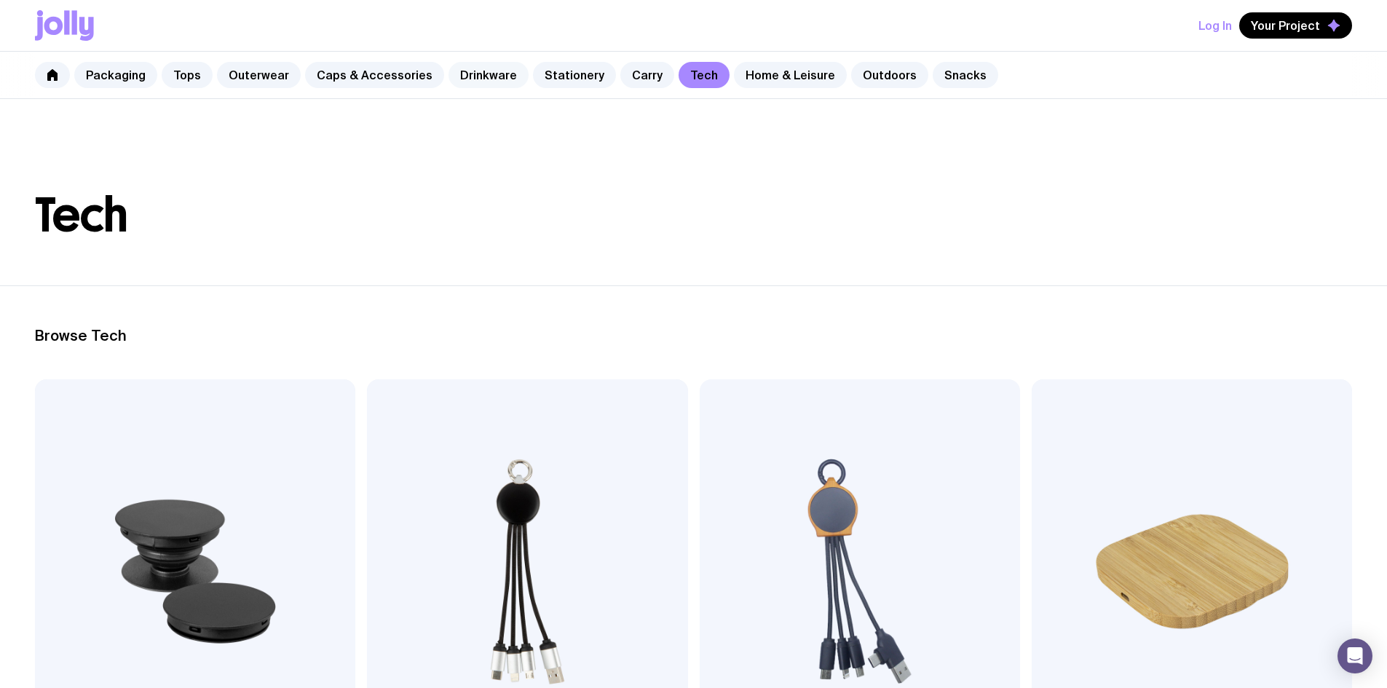
click at [472, 68] on link "Drinkware" at bounding box center [488, 75] width 80 height 26
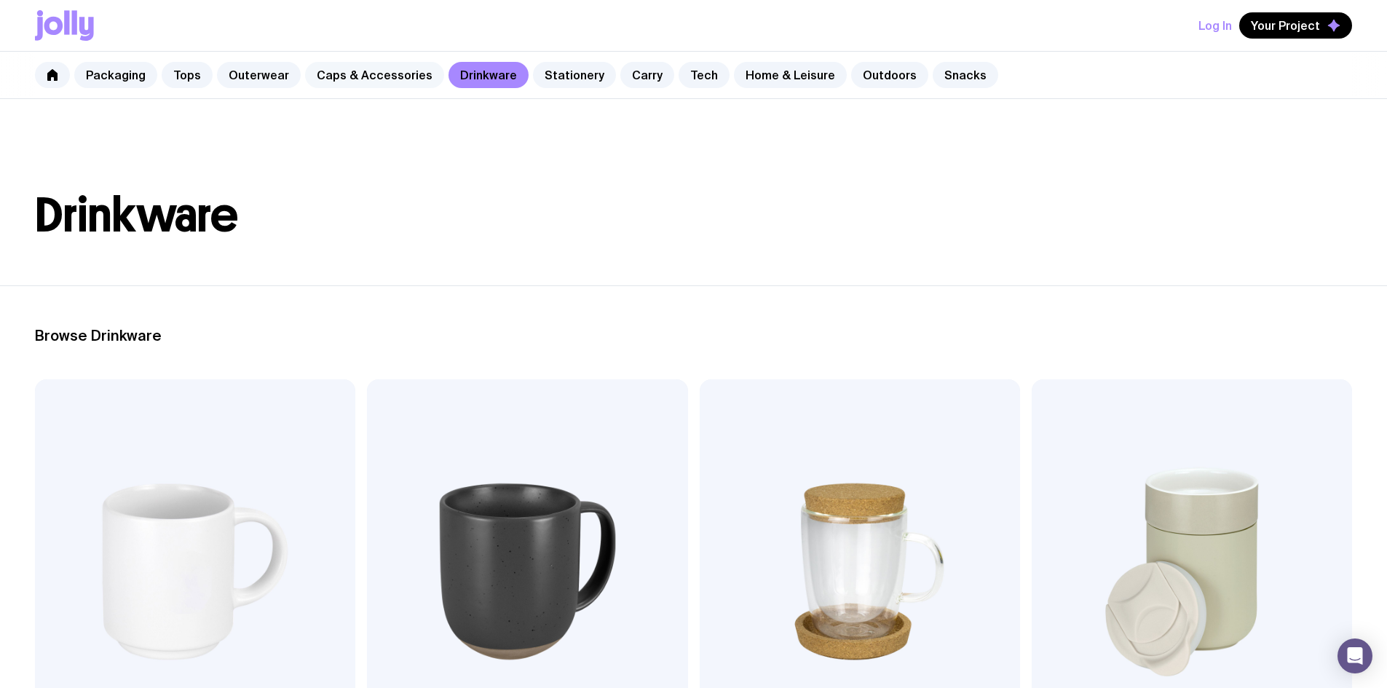
click at [326, 77] on link "Caps & Accessories" at bounding box center [374, 75] width 139 height 26
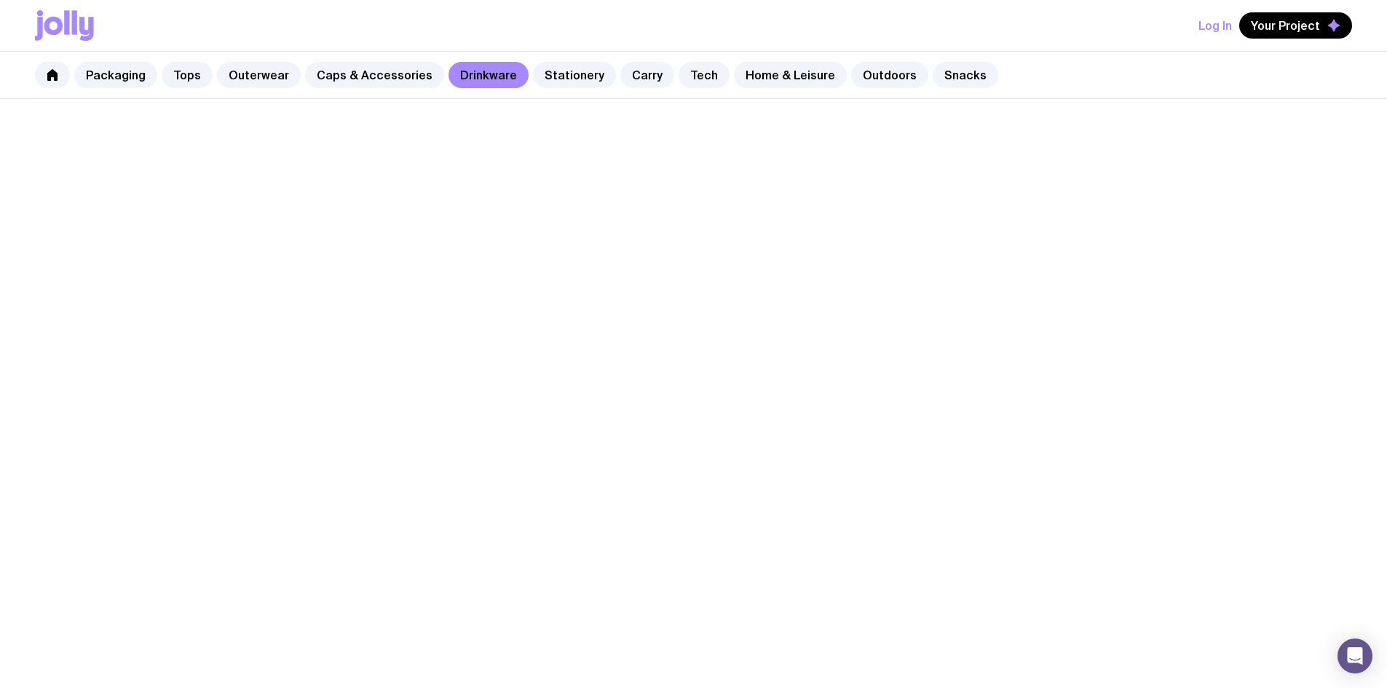
scroll to position [882, 0]
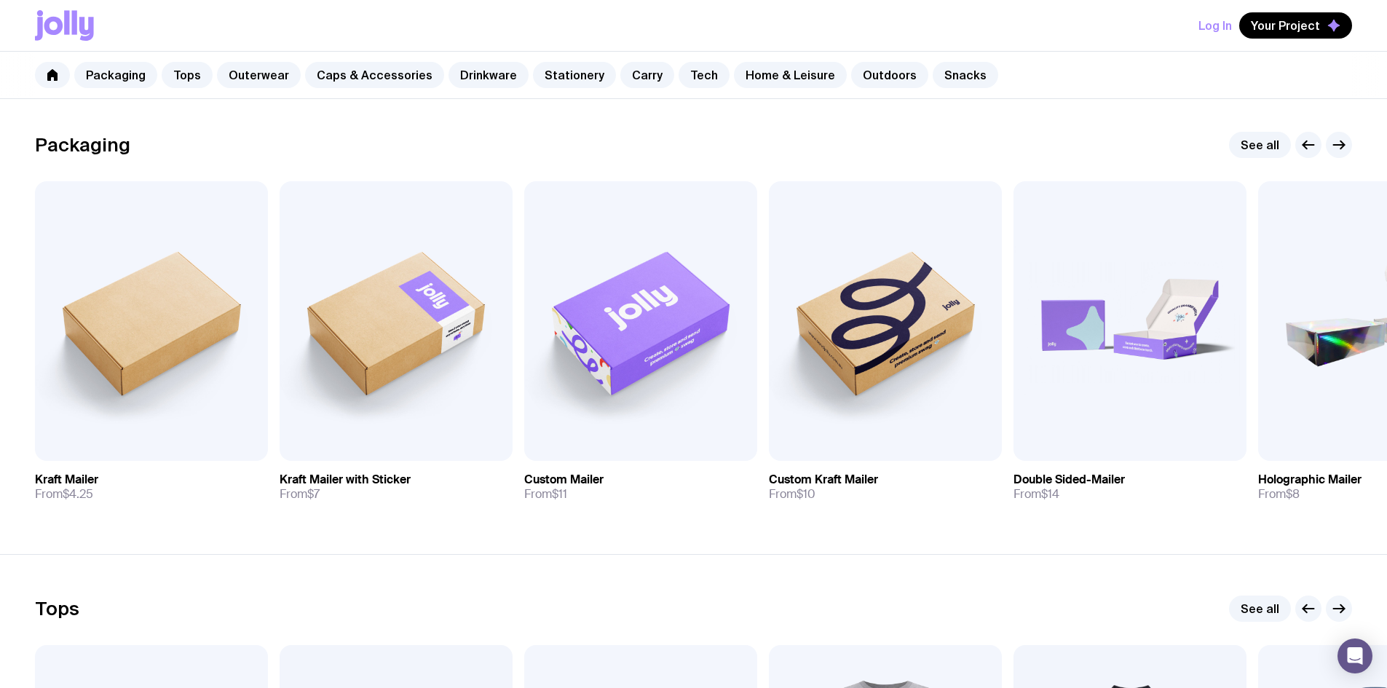
scroll to position [550, 0]
